Goal: Find specific page/section

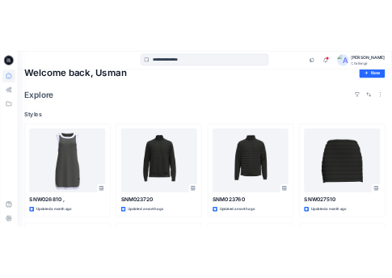
scroll to position [330, 0]
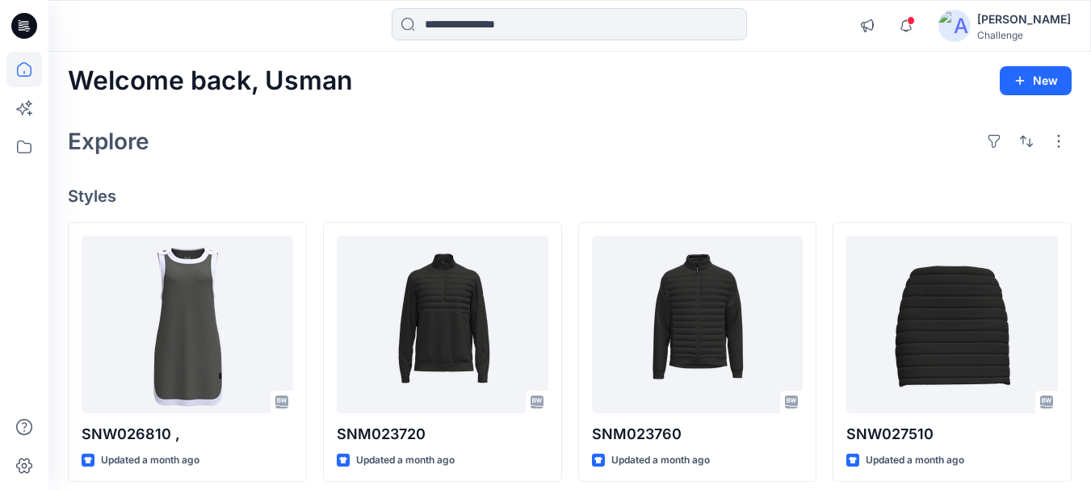
scroll to position [4, 0]
drag, startPoint x: 963, startPoint y: 18, endPoint x: 489, endPoint y: 177, distance: 500.1
click at [493, 23] on input at bounding box center [569, 24] width 355 height 32
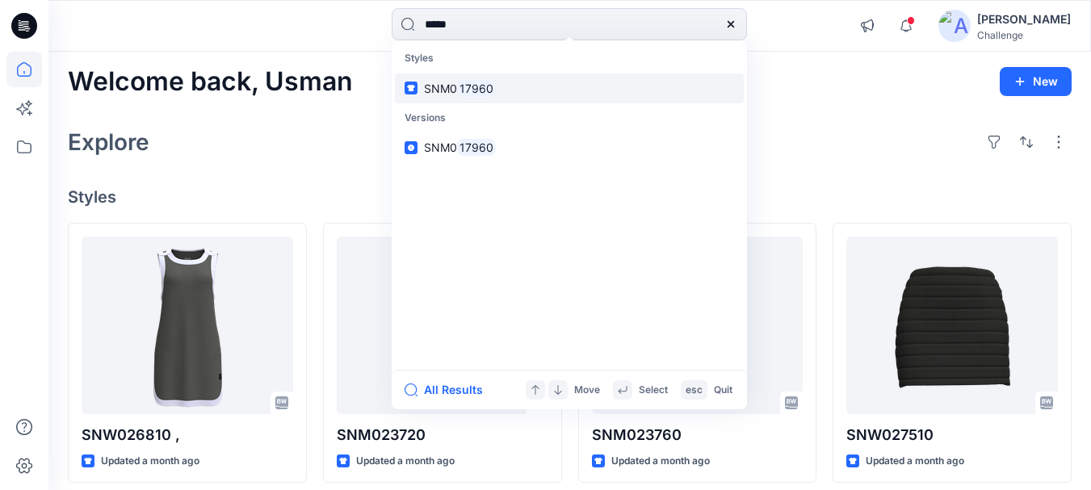
type input "*****"
click at [446, 86] on span "SNM0" at bounding box center [440, 89] width 33 height 14
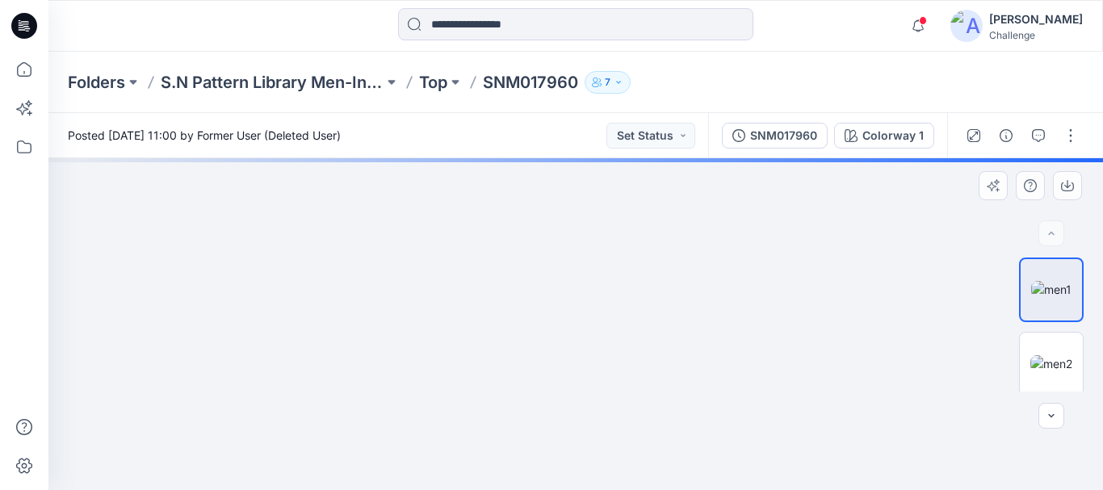
drag, startPoint x: 624, startPoint y: 259, endPoint x: 556, endPoint y: 331, distance: 99.4
click at [556, 331] on img at bounding box center [506, 141] width 1211 height 700
drag, startPoint x: 592, startPoint y: 371, endPoint x: 569, endPoint y: 115, distance: 257.1
click at [569, 115] on div "Posted [DATE] 11:00 by Former User (Deleted User) Set Status SNM017960 Colorway…" at bounding box center [575, 301] width 1055 height 377
drag, startPoint x: 560, startPoint y: 216, endPoint x: 541, endPoint y: 277, distance: 64.1
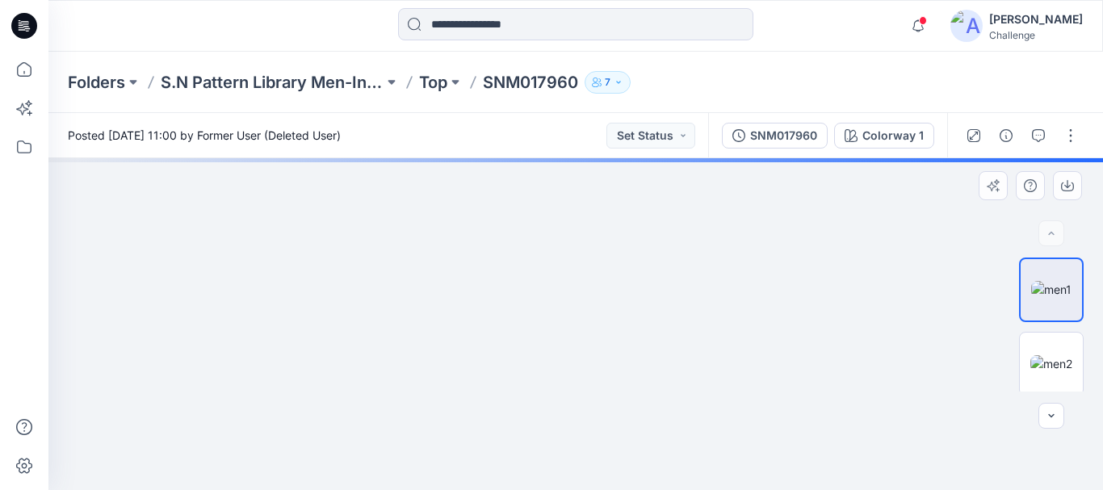
click at [541, 277] on img at bounding box center [497, 43] width 1211 height 895
drag, startPoint x: 537, startPoint y: 363, endPoint x: 513, endPoint y: 522, distance: 160.9
click at [513, 489] on html "Notifications Your style SNM023720 is ready [DATE] 13:03 Your style SNM023760 i…" at bounding box center [551, 245] width 1103 height 490
drag, startPoint x: 519, startPoint y: 283, endPoint x: 523, endPoint y: 427, distance: 143.8
click at [523, 427] on img at bounding box center [527, 195] width 1211 height 592
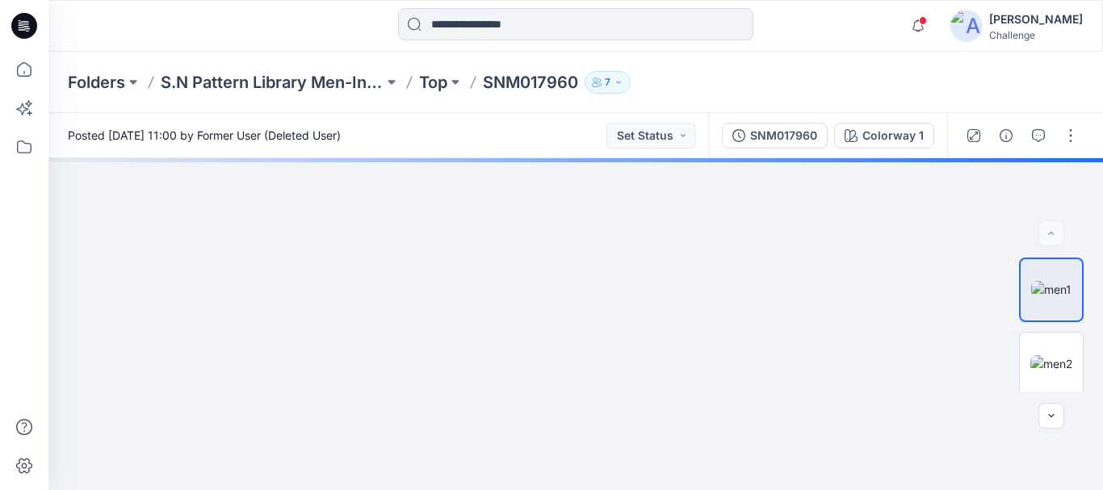
drag, startPoint x: 523, startPoint y: 427, endPoint x: 493, endPoint y: 133, distance: 295.6
click at [493, 133] on div "Posted [DATE] 11:00 by Former User (Deleted User) Set Status SNM017960 Colorway…" at bounding box center [575, 301] width 1055 height 377
click at [1048, 367] on img at bounding box center [1052, 363] width 42 height 17
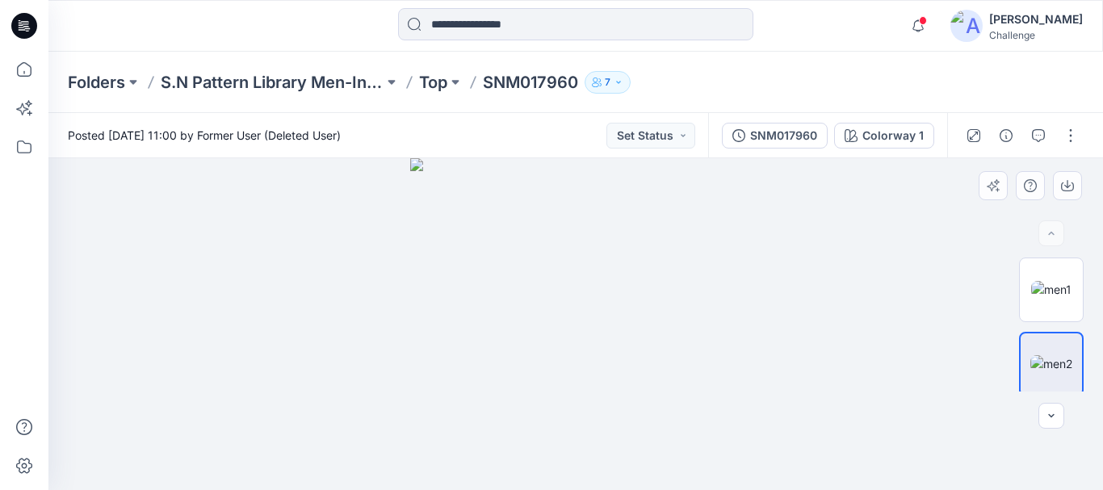
drag, startPoint x: 593, startPoint y: 414, endPoint x: 521, endPoint y: 178, distance: 246.5
click at [521, 178] on img at bounding box center [576, 324] width 332 height 332
drag, startPoint x: 565, startPoint y: 449, endPoint x: 526, endPoint y: -98, distance: 548.2
click at [526, 0] on html "Notifications Your style SNM023720 is ready [DATE] 13:03 Your style SNM023760 i…" at bounding box center [551, 245] width 1103 height 490
drag, startPoint x: 483, startPoint y: 275, endPoint x: 468, endPoint y: 136, distance: 139.7
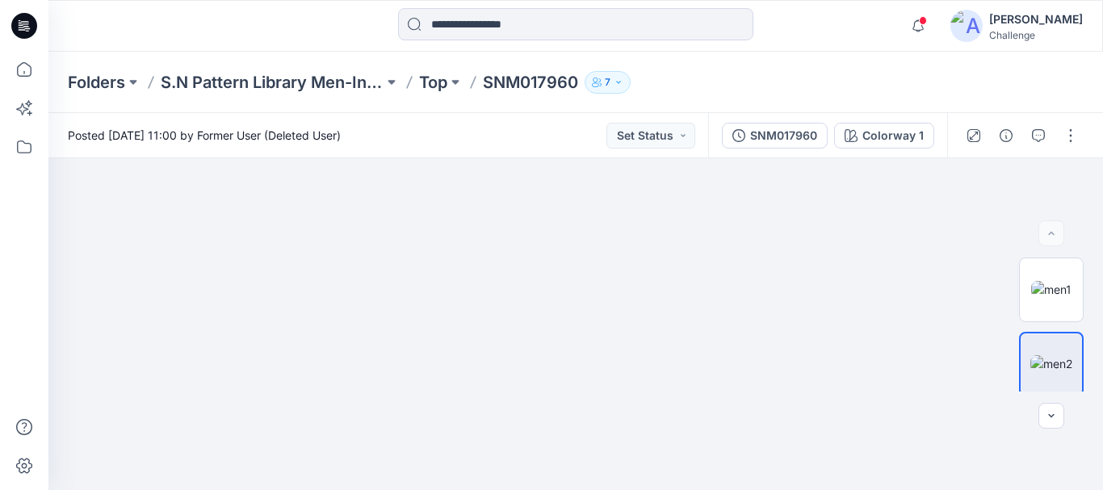
click at [468, 136] on div "Posted [DATE] 11:00 by Former User (Deleted User) Set Status SNM017960 Colorway…" at bounding box center [575, 301] width 1055 height 377
drag, startPoint x: 460, startPoint y: 397, endPoint x: 576, endPoint y: 172, distance: 253.6
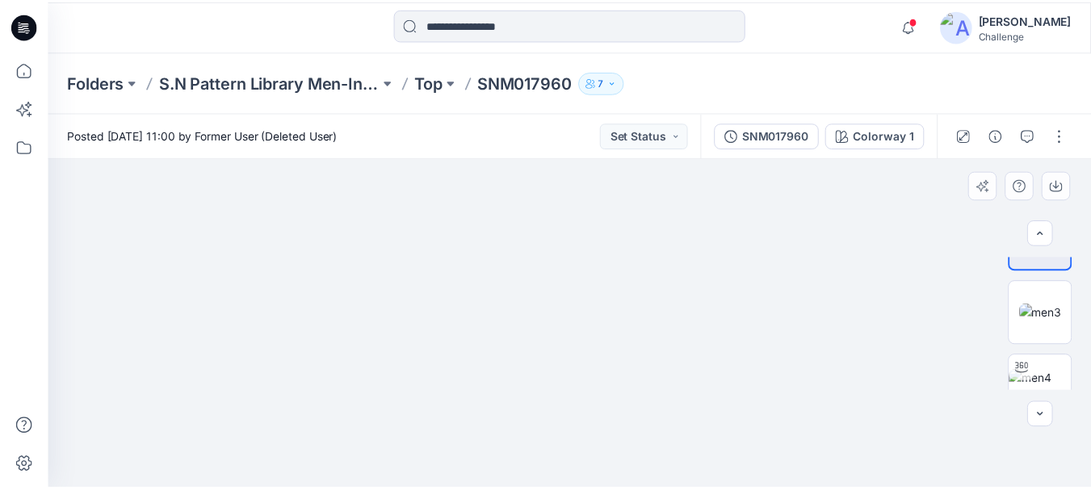
scroll to position [153, 0]
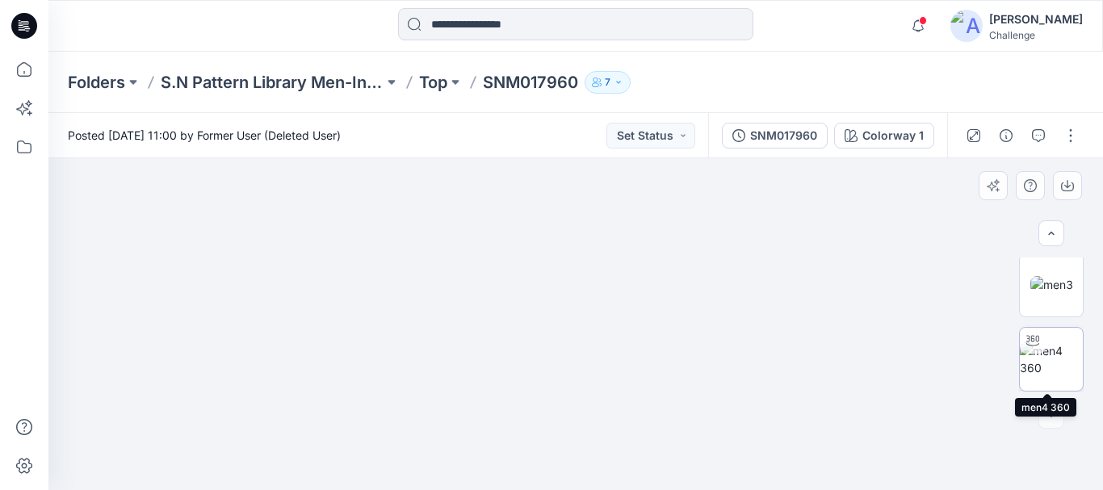
click at [1052, 376] on img at bounding box center [1051, 359] width 63 height 34
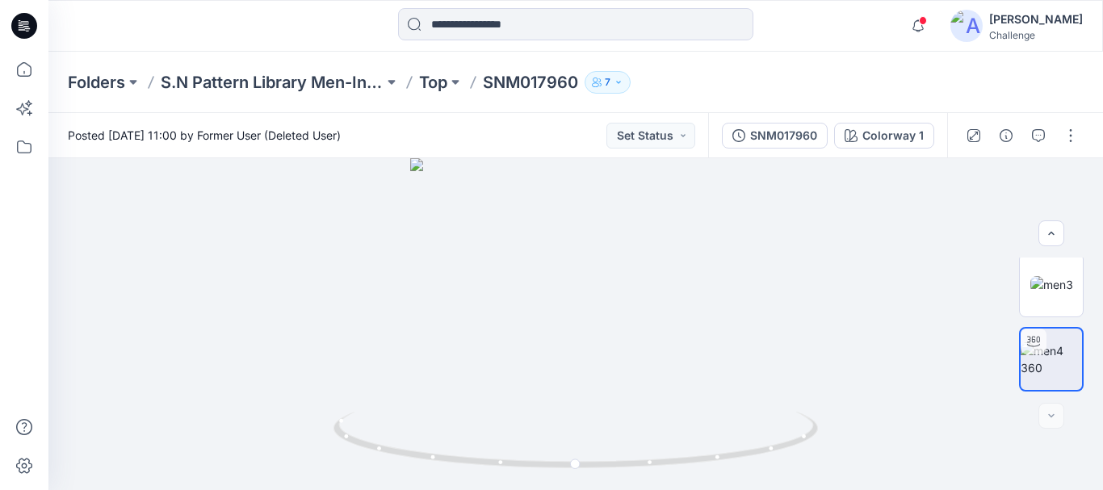
click at [31, 26] on icon at bounding box center [24, 26] width 26 height 26
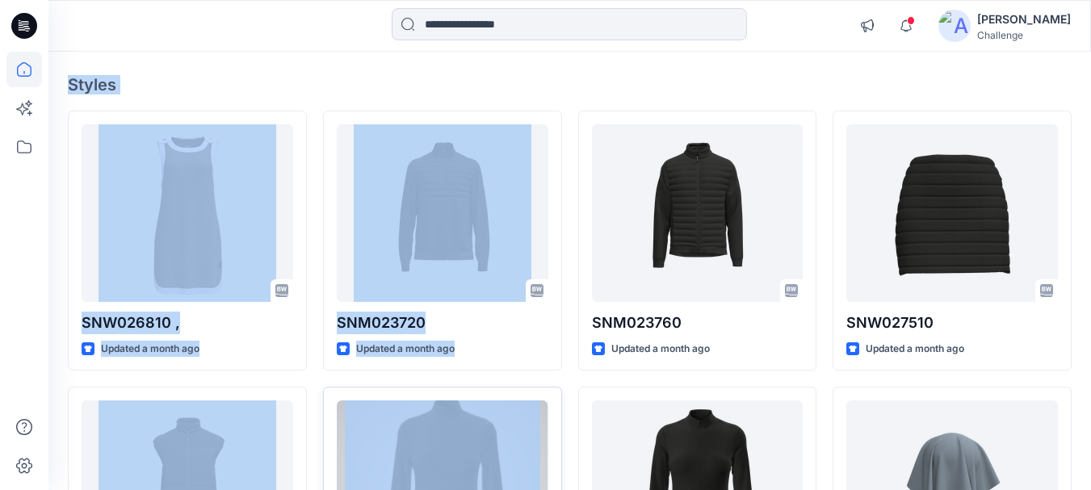
scroll to position [162, 0]
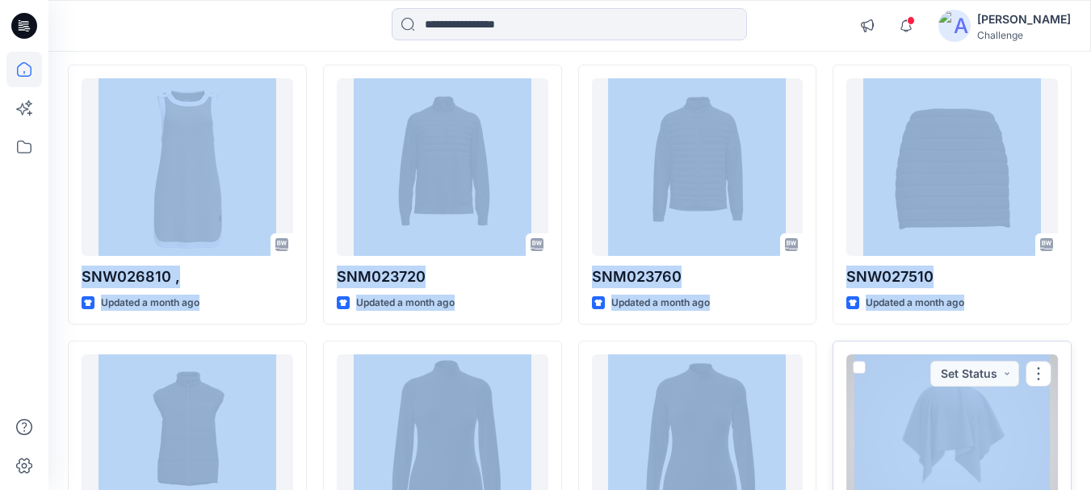
drag, startPoint x: 72, startPoint y: 84, endPoint x: 1037, endPoint y: 410, distance: 1018.8
click at [1037, 410] on div "Welcome back, Usman New Explore Styles SNW026810 , Updated a month ago SNM02364…" at bounding box center [569, 422] width 1043 height 1066
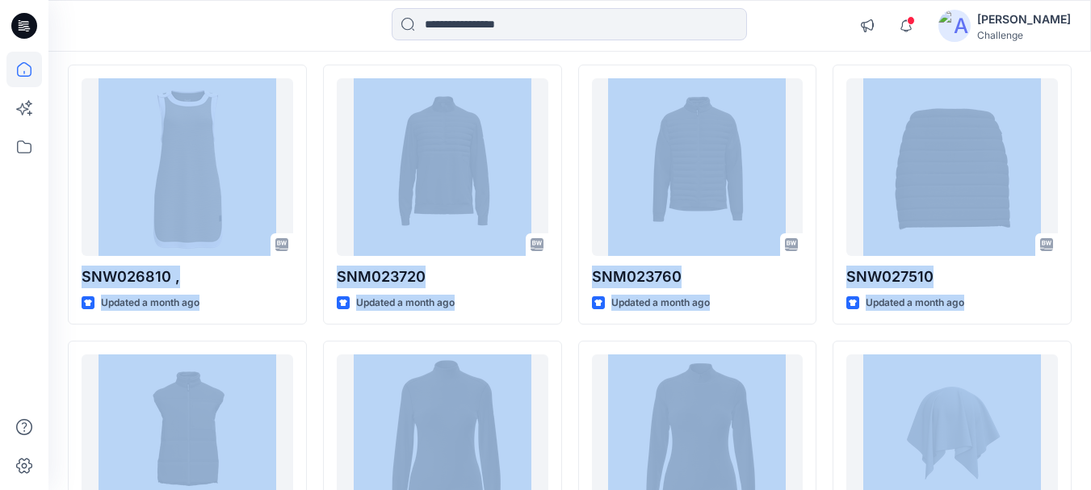
click at [1079, 372] on div "Welcome back, Usman New Explore Styles SNW026810 , Updated a month ago SNM02364…" at bounding box center [569, 422] width 1043 height 1066
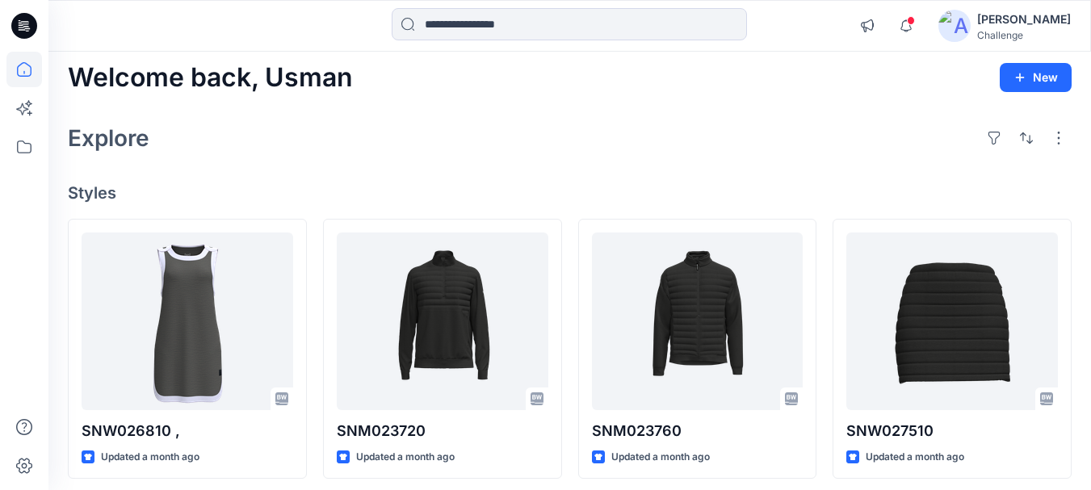
scroll to position [0, 0]
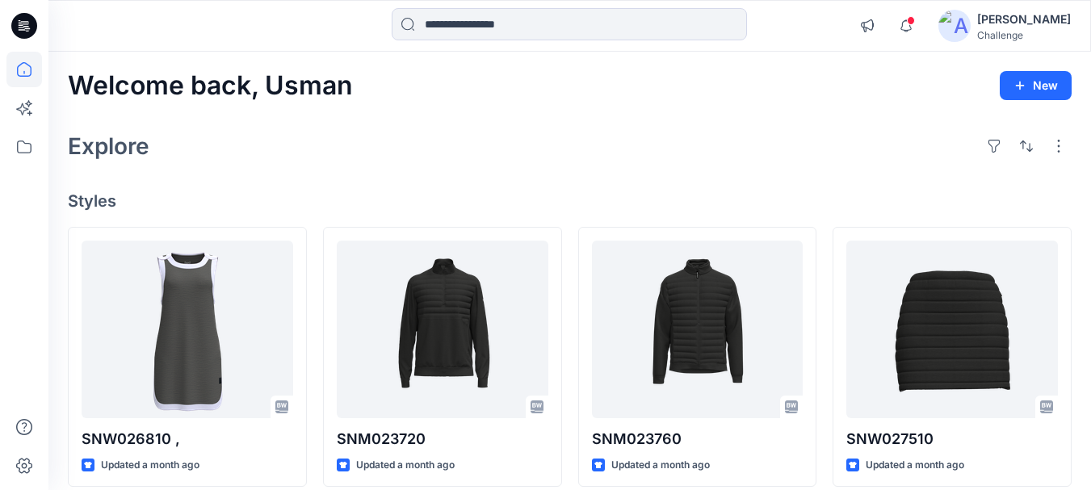
click at [611, 145] on div "Explore" at bounding box center [570, 146] width 1004 height 39
drag, startPoint x: 962, startPoint y: 19, endPoint x: 624, endPoint y: 157, distance: 365.1
click at [624, 157] on div "Explore" at bounding box center [570, 146] width 1004 height 39
click at [606, 128] on div "Explore" at bounding box center [570, 146] width 1004 height 39
